Goal: Find specific page/section: Find specific page/section

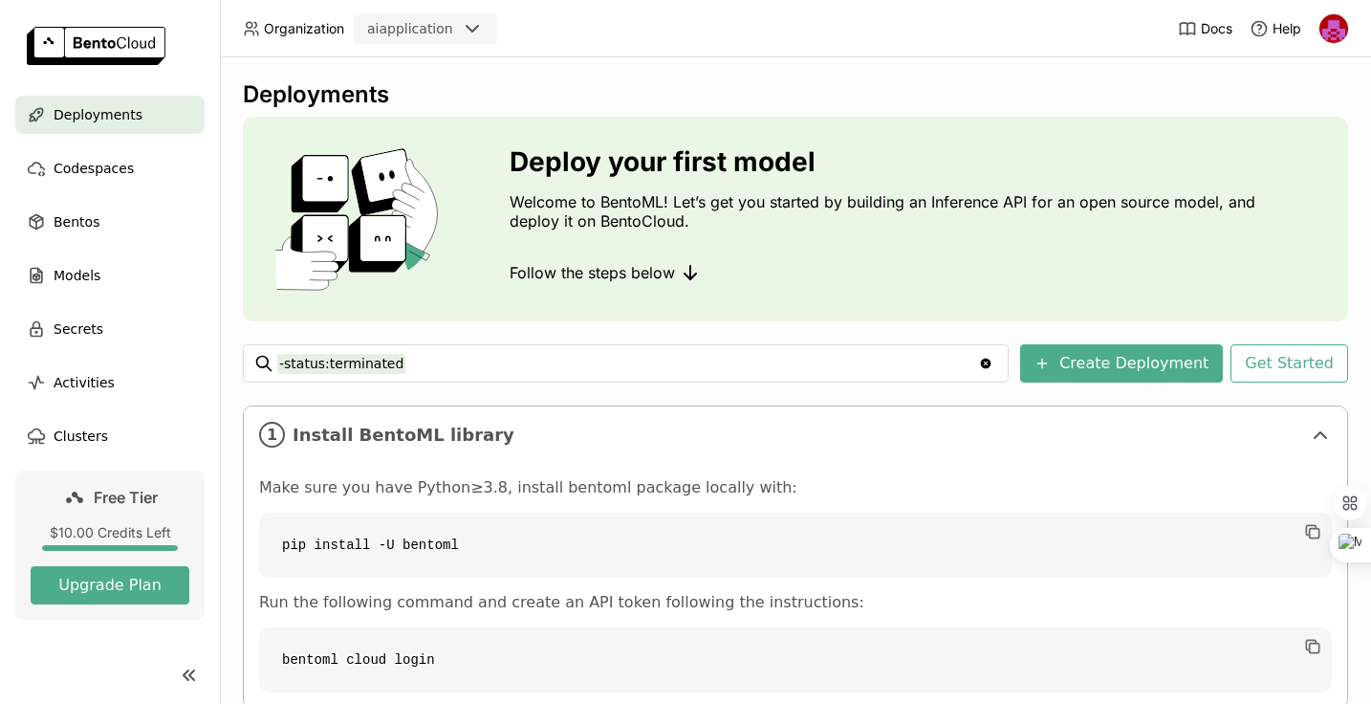
click at [135, 41] on img at bounding box center [96, 46] width 139 height 38
click at [47, 49] on img at bounding box center [96, 46] width 139 height 38
